Goal: Task Accomplishment & Management: Use online tool/utility

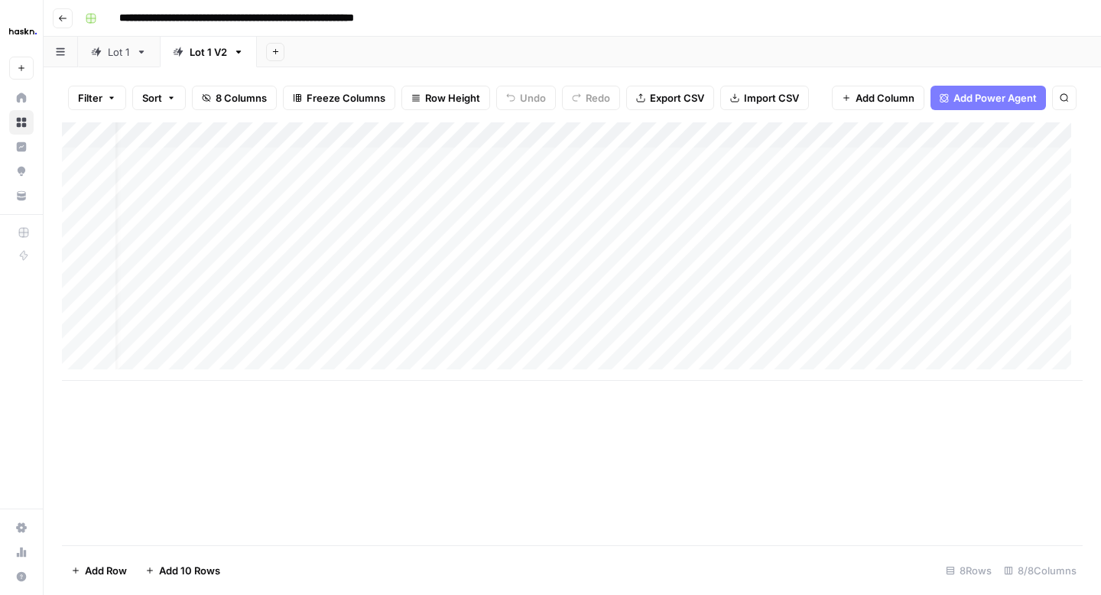
scroll to position [0, 25]
click at [648, 268] on div "Add Column" at bounding box center [572, 251] width 1021 height 259
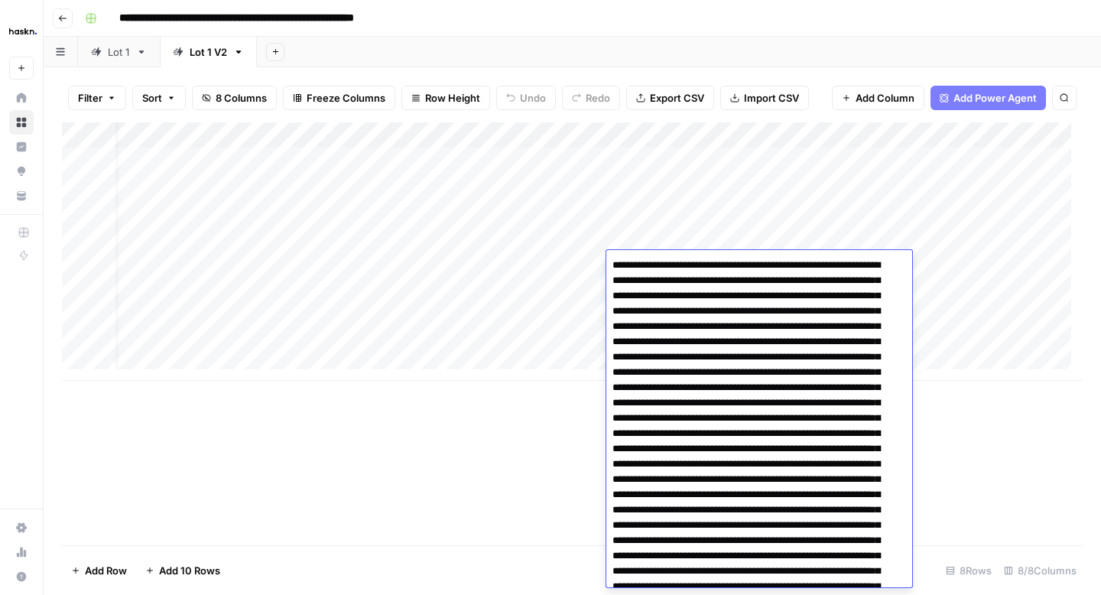
scroll to position [392, 0]
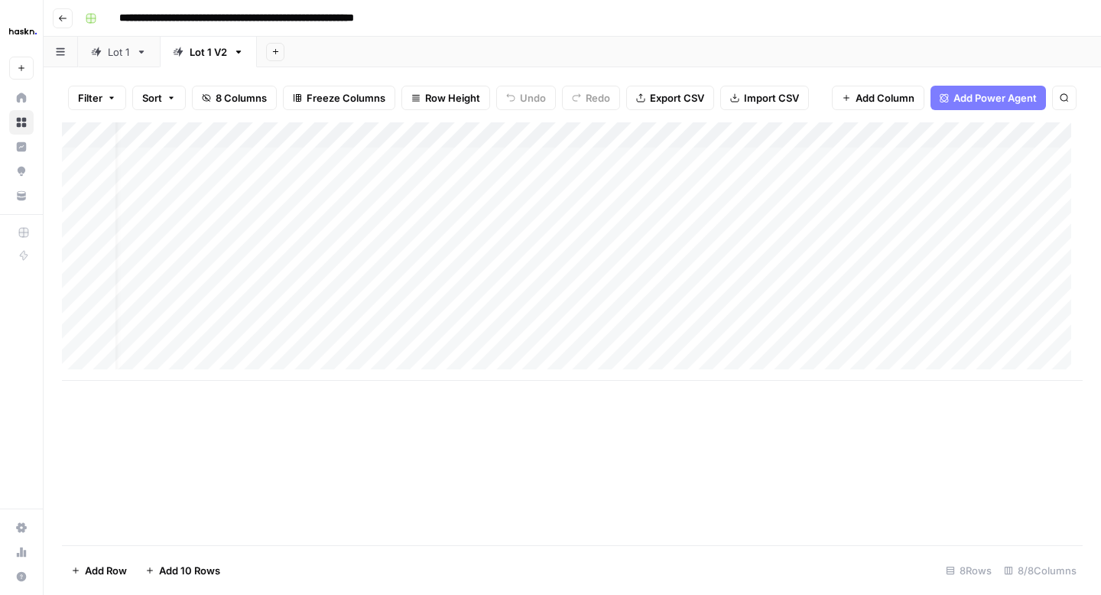
click at [700, 217] on div "Add Column" at bounding box center [572, 251] width 1021 height 259
click at [751, 288] on div "Add Column" at bounding box center [572, 251] width 1021 height 259
click at [703, 319] on div "Add Column" at bounding box center [572, 251] width 1021 height 259
click at [668, 342] on div "Add Column" at bounding box center [572, 251] width 1021 height 259
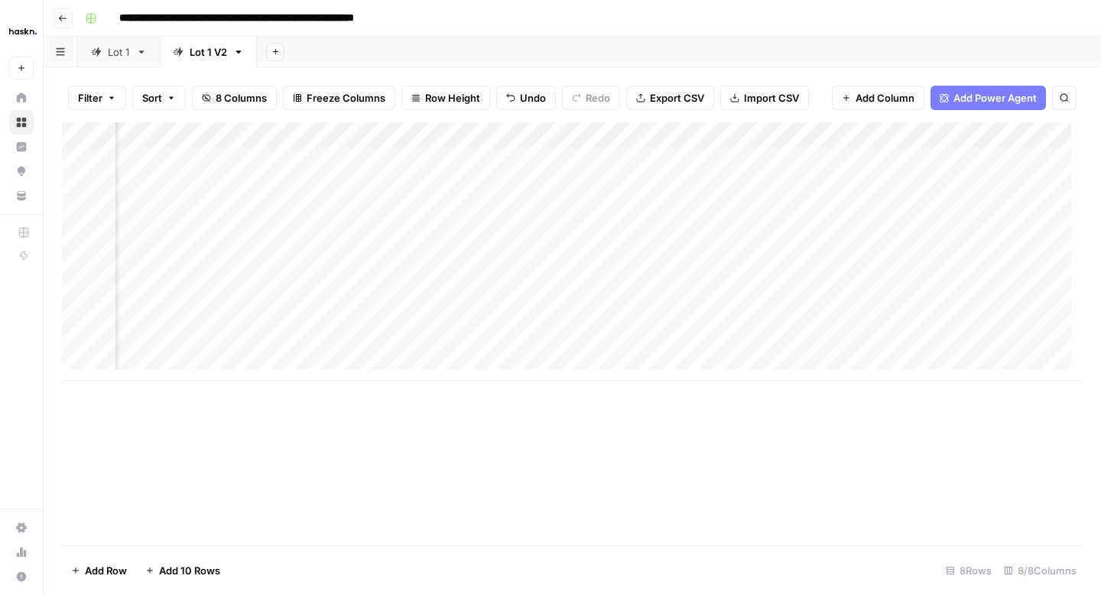
drag, startPoint x: 922, startPoint y: 261, endPoint x: 921, endPoint y: 270, distance: 9.2
click at [922, 262] on div "Add Column" at bounding box center [572, 251] width 1021 height 259
click at [921, 288] on div "Add Column" at bounding box center [572, 251] width 1021 height 259
click at [921, 318] on div "Add Column" at bounding box center [572, 251] width 1021 height 259
click at [920, 340] on div "Add Column" at bounding box center [572, 251] width 1021 height 259
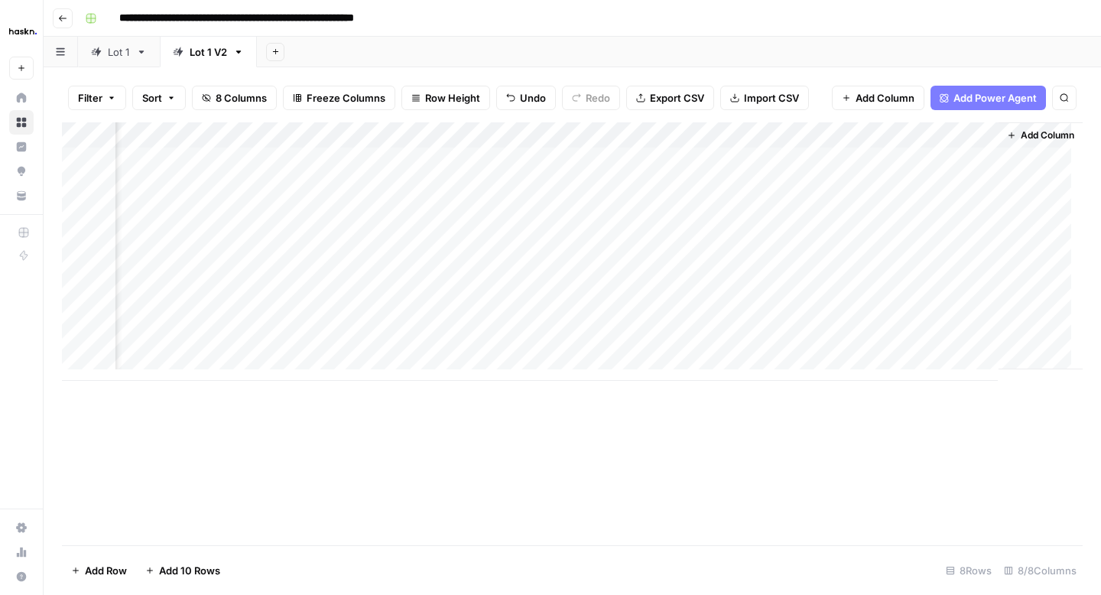
scroll to position [0, 573]
click at [973, 259] on div "Add Column" at bounding box center [572, 251] width 1021 height 259
click at [819, 266] on div "Add Column" at bounding box center [572, 251] width 1021 height 259
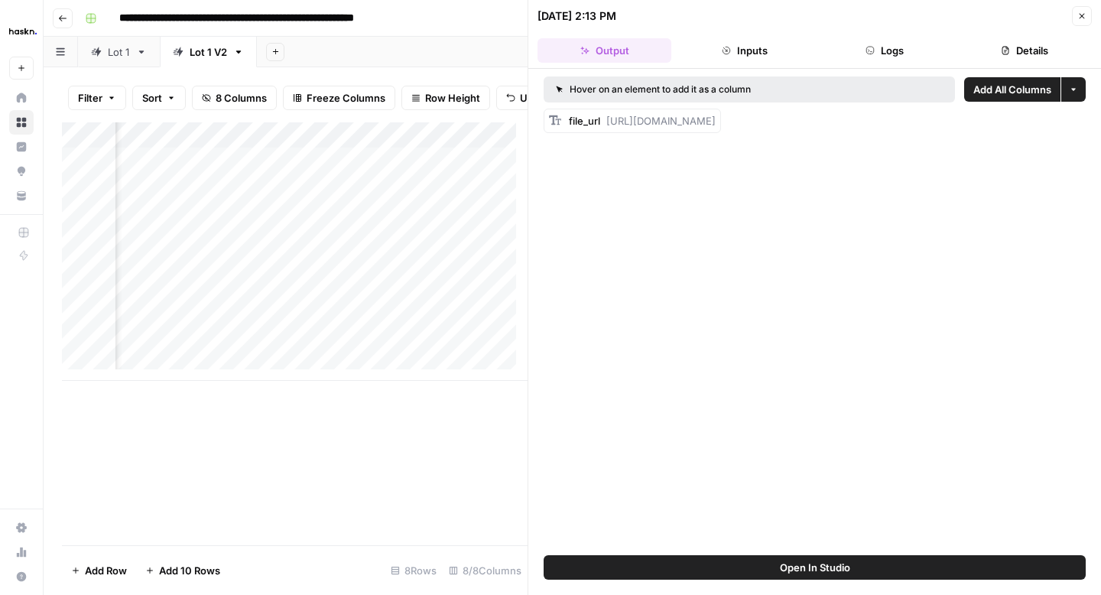
click at [871, 49] on icon "button" at bounding box center [870, 50] width 9 height 9
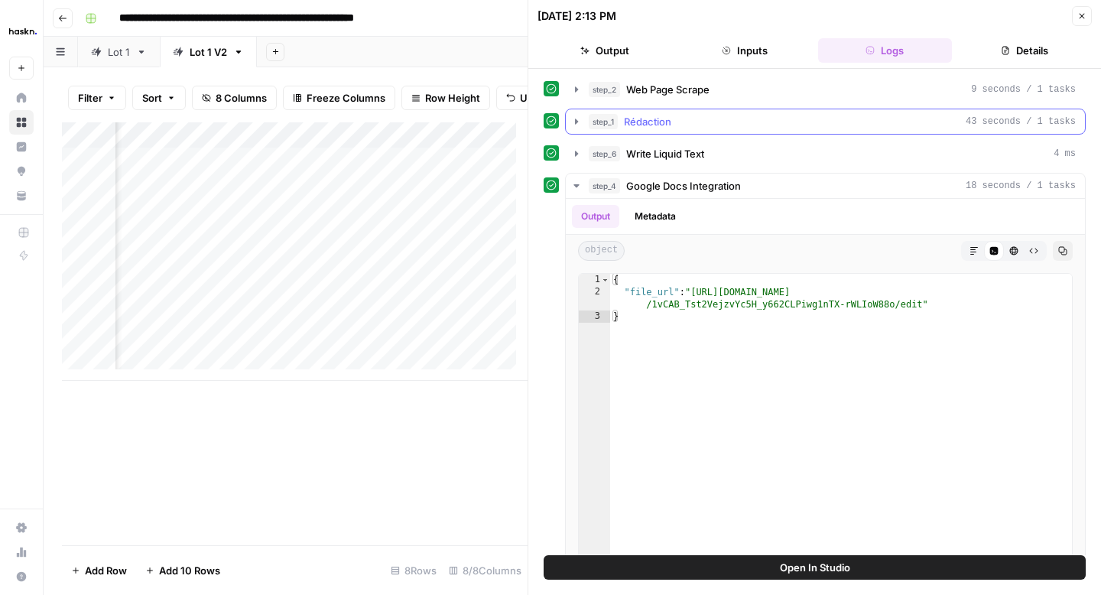
click at [576, 119] on icon "button" at bounding box center [576, 121] width 3 height 5
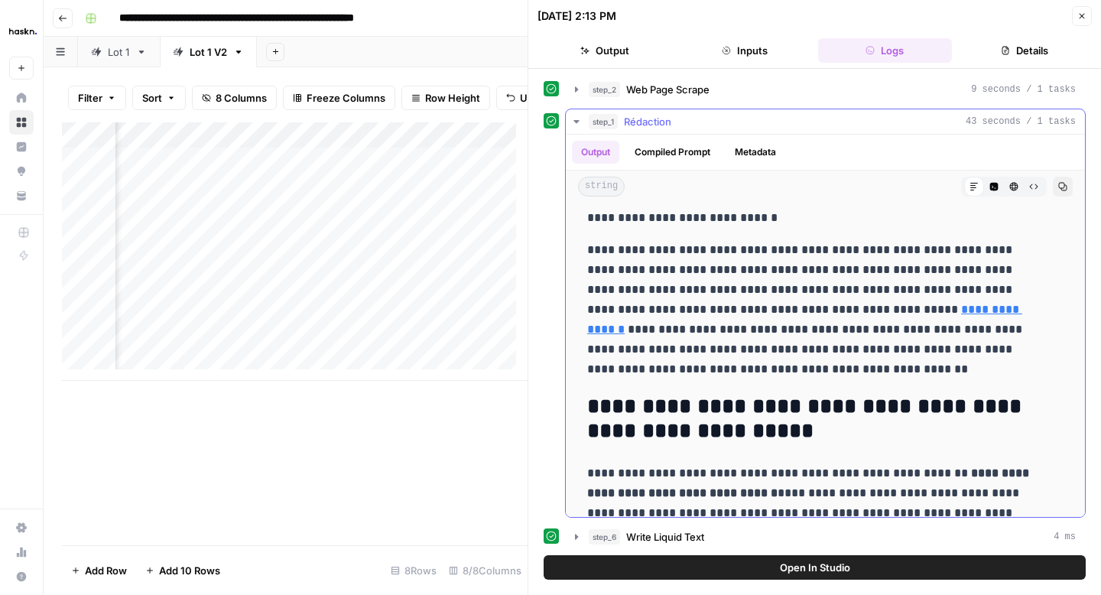
scroll to position [12, 0]
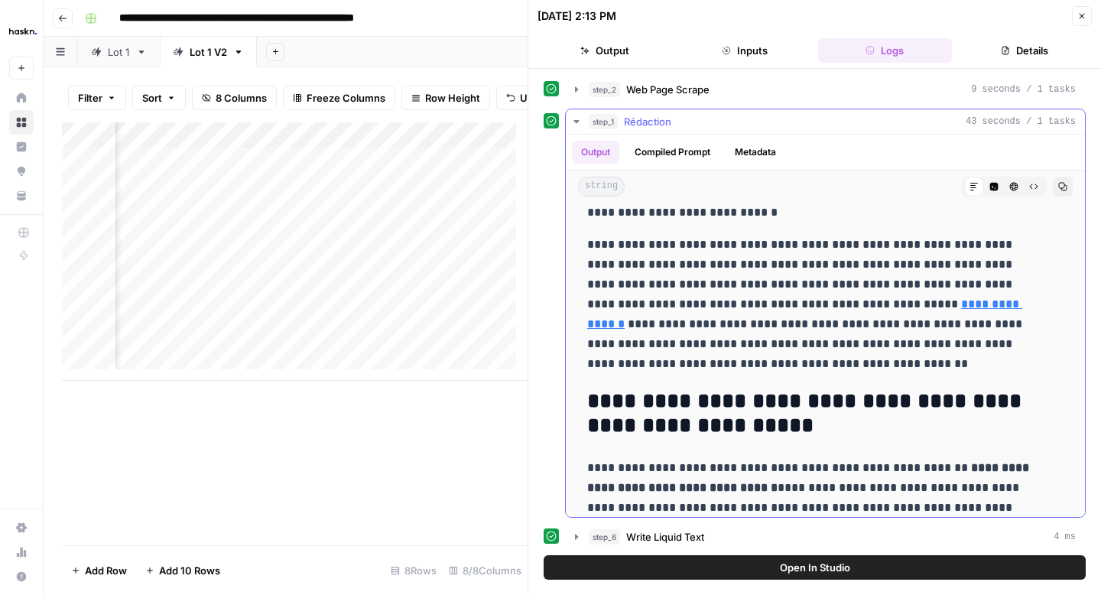
click at [668, 153] on button "Compiled Prompt" at bounding box center [673, 152] width 94 height 23
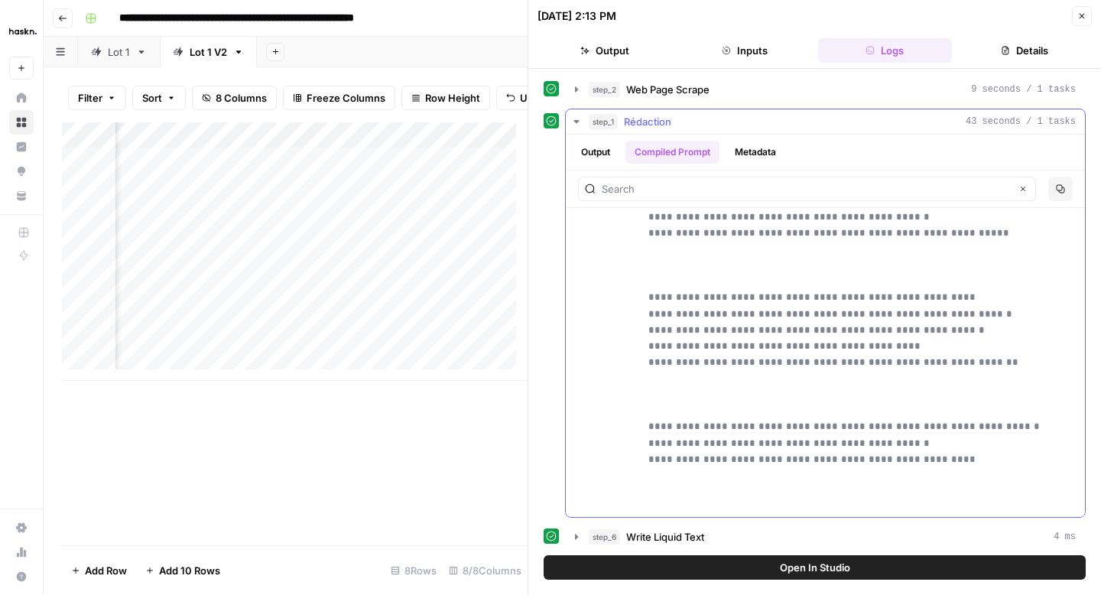
scroll to position [19143, 0]
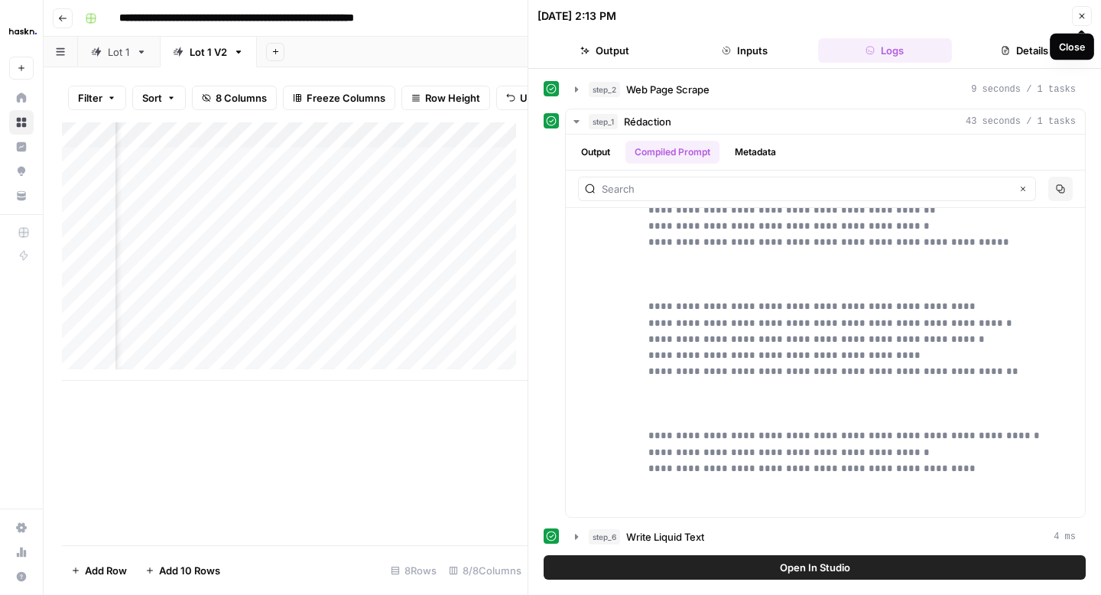
click at [1088, 15] on button "Close" at bounding box center [1082, 16] width 20 height 20
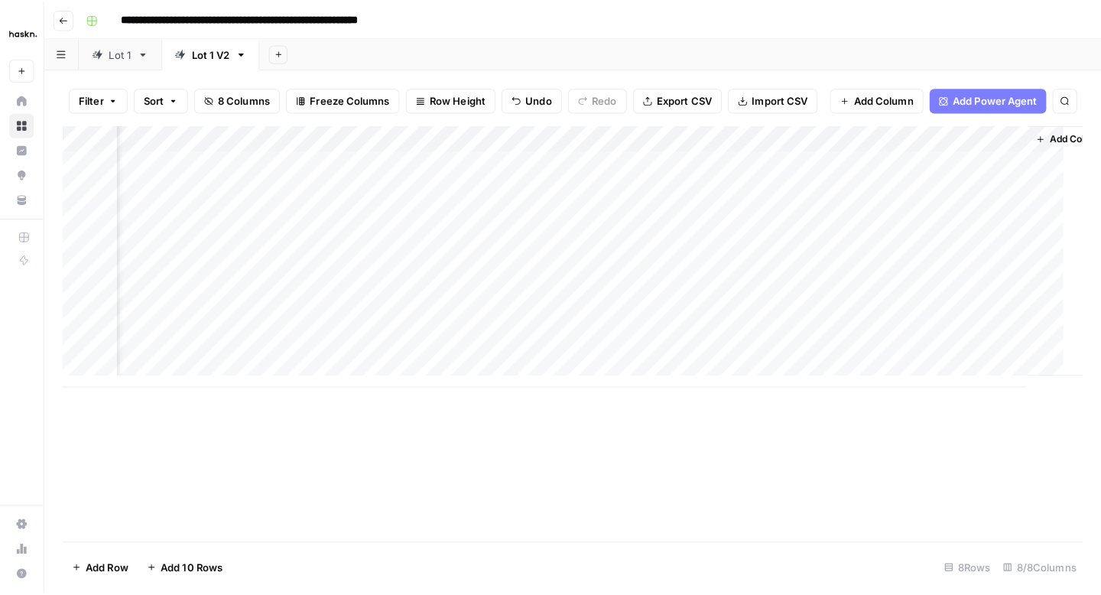
scroll to position [0, 559]
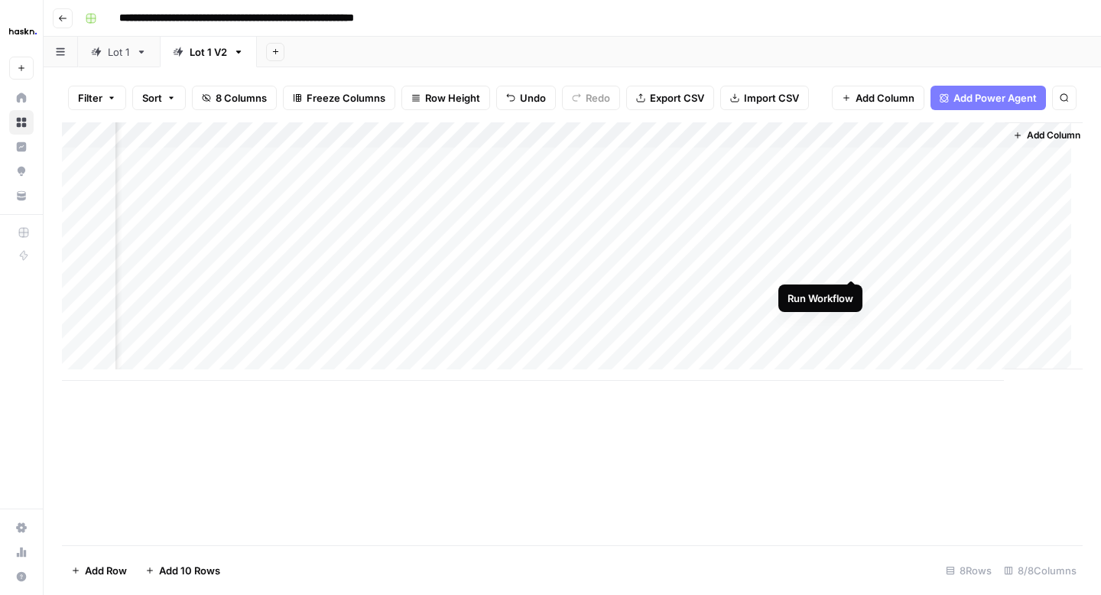
click at [851, 266] on div "Add Column" at bounding box center [572, 251] width 1021 height 259
click at [986, 288] on div "Add Column" at bounding box center [572, 251] width 1021 height 259
click at [642, 289] on div "Add Column" at bounding box center [572, 251] width 1021 height 259
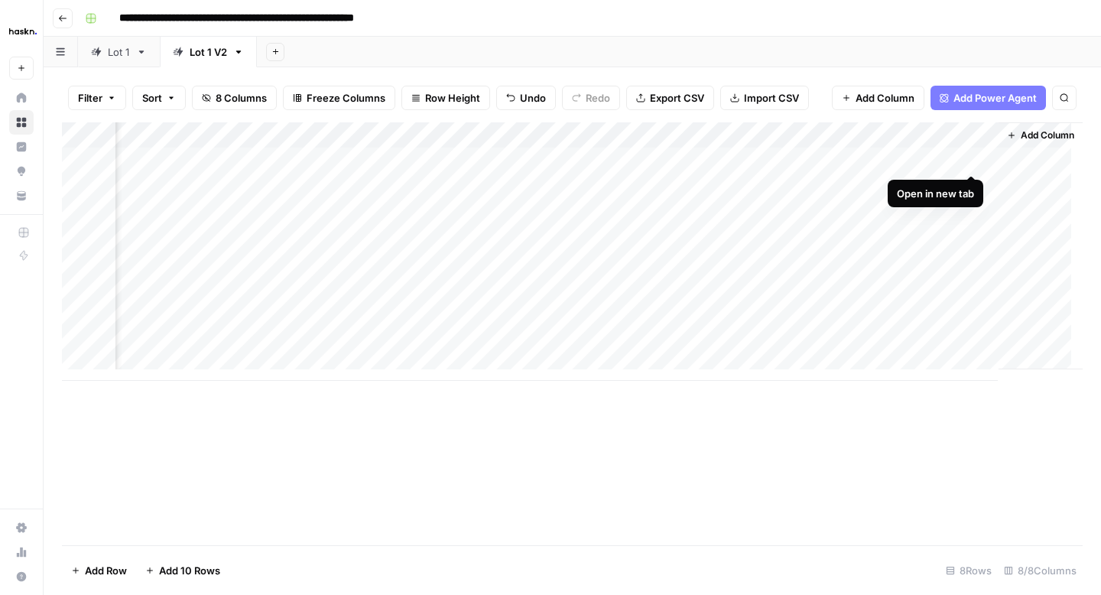
click at [973, 160] on div "Add Column" at bounding box center [572, 251] width 1021 height 259
click at [967, 183] on div "Add Column" at bounding box center [572, 251] width 1021 height 259
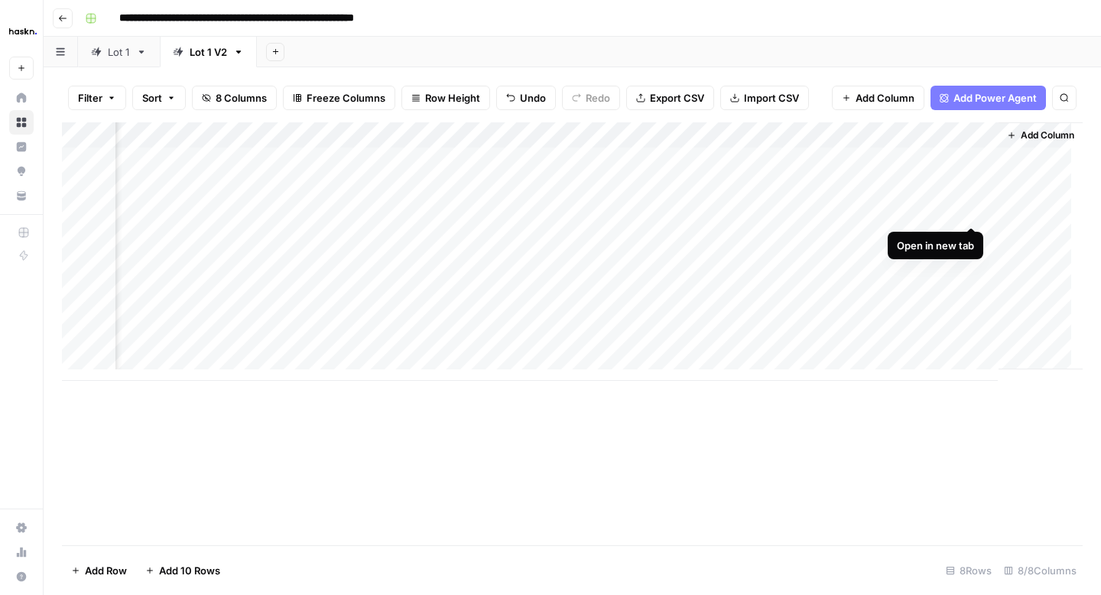
click at [976, 212] on div "Add Column" at bounding box center [572, 251] width 1021 height 259
click at [968, 233] on div "Add Column" at bounding box center [572, 251] width 1021 height 259
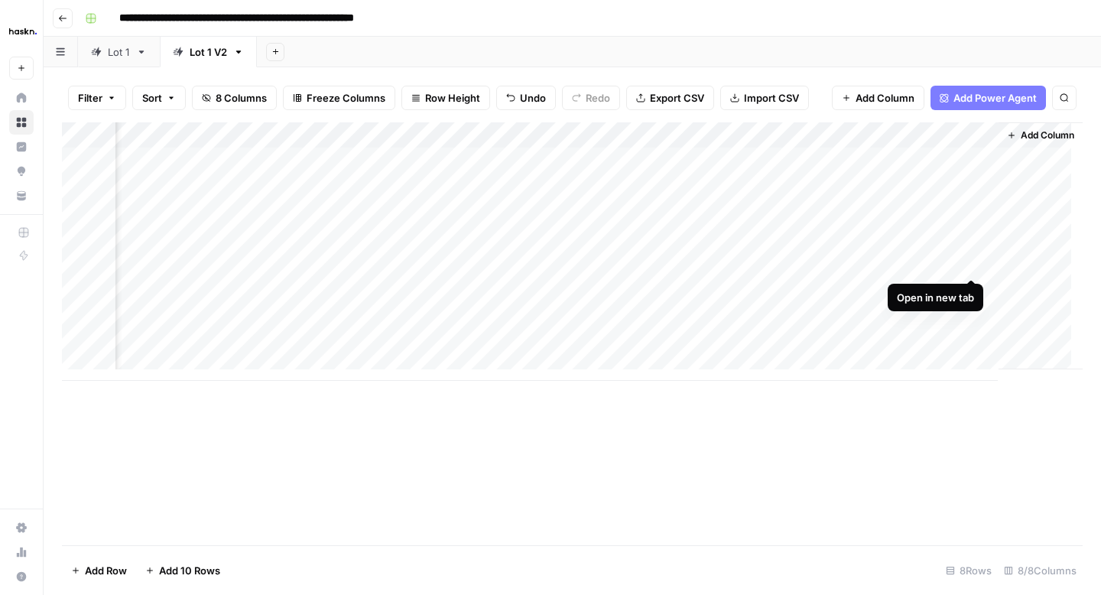
click at [968, 260] on div "Add Column" at bounding box center [572, 251] width 1021 height 259
click at [976, 288] on div "Add Column" at bounding box center [572, 251] width 1021 height 259
click at [714, 270] on div "Add Column" at bounding box center [572, 251] width 1021 height 259
